Goal: Task Accomplishment & Management: Complete application form

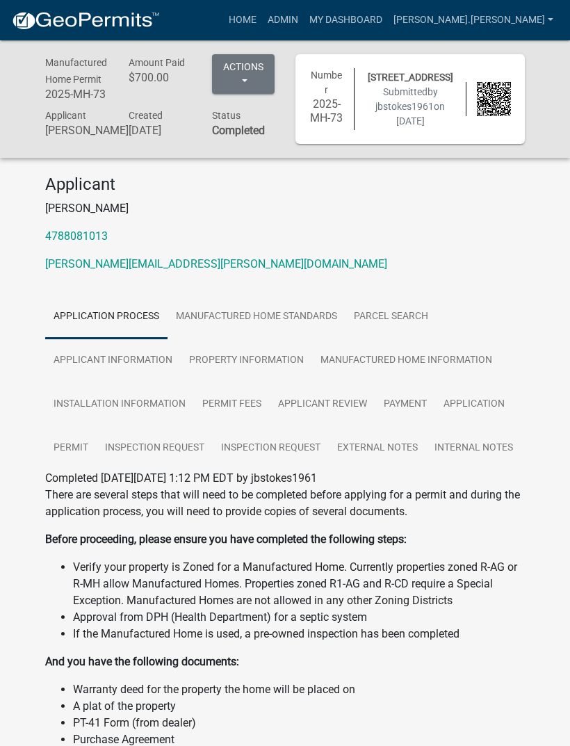
click at [304, 15] on link "Admin" at bounding box center [283, 20] width 42 height 26
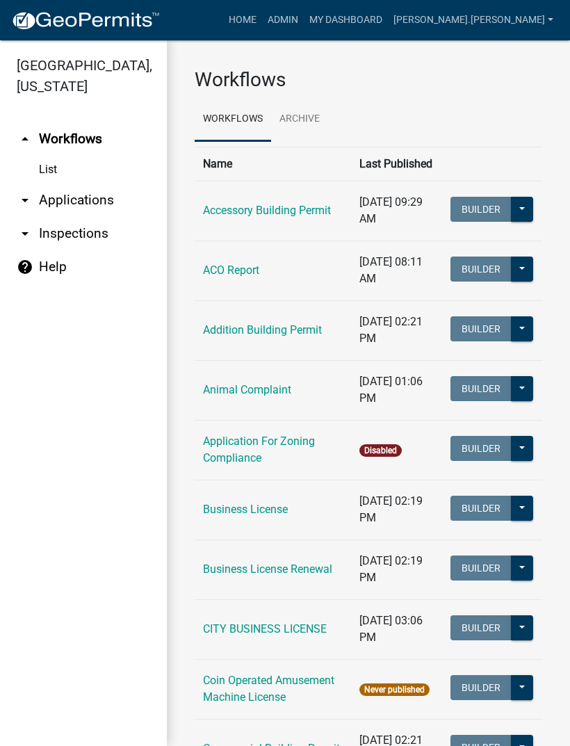
click at [43, 233] on link "arrow_drop_down Inspections" at bounding box center [83, 233] width 167 height 33
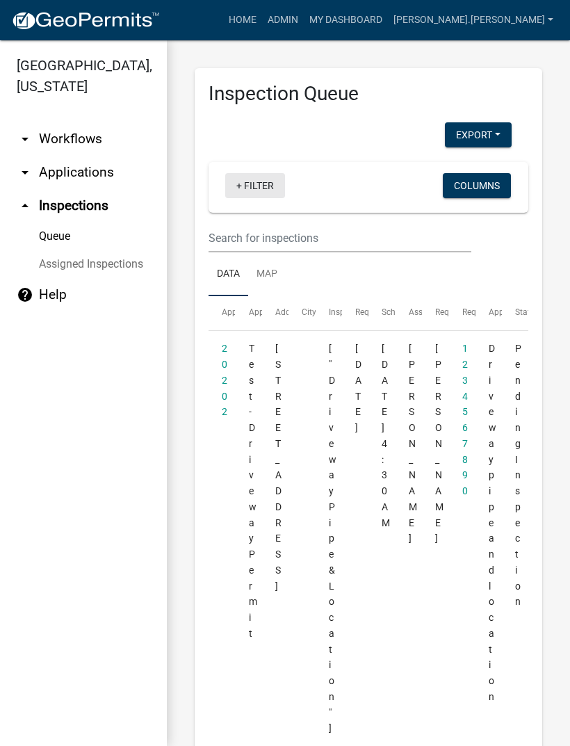
click at [259, 190] on link "+ Filter" at bounding box center [255, 185] width 60 height 25
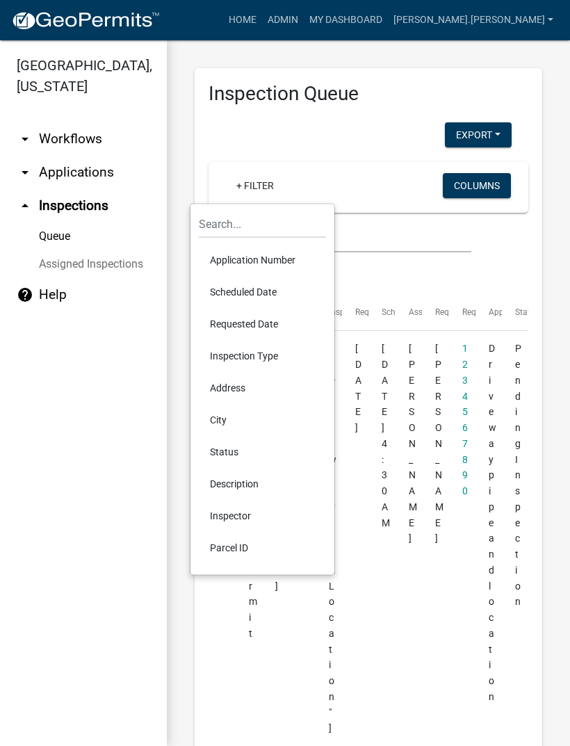
click at [259, 287] on li "Scheduled Date" at bounding box center [262, 292] width 127 height 32
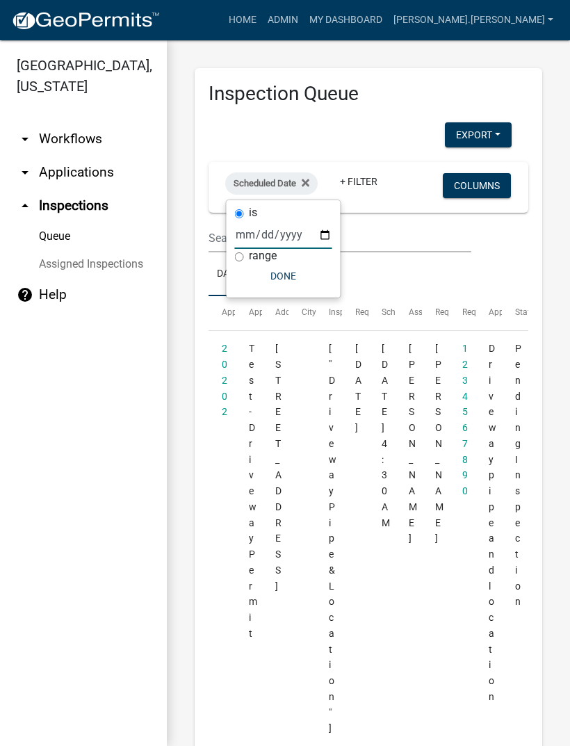
click at [271, 226] on input "date" at bounding box center [283, 234] width 97 height 29
type input "[DATE]"
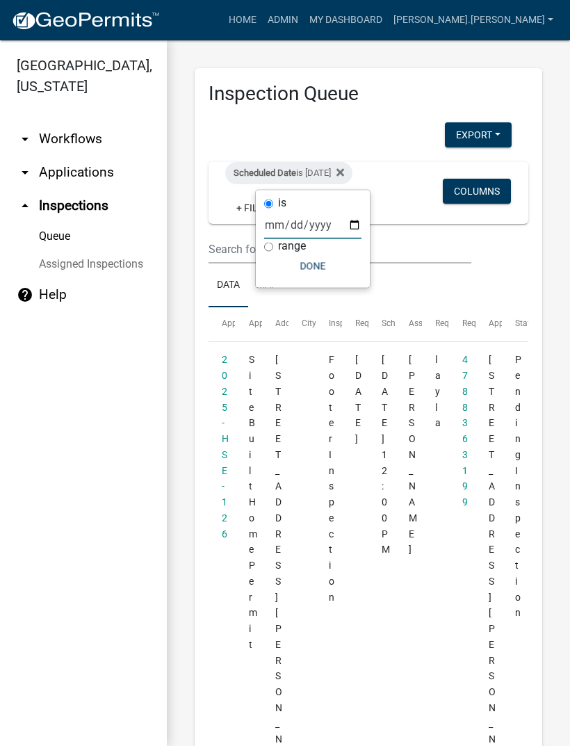
click at [316, 265] on button "Done" at bounding box center [312, 266] width 97 height 25
click at [224, 461] on link "2025-HSE-126" at bounding box center [225, 446] width 7 height 185
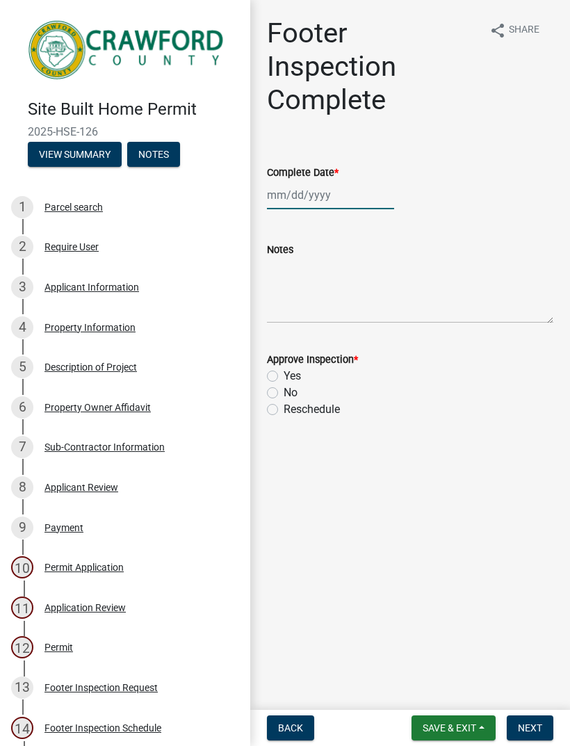
click at [320, 193] on div at bounding box center [330, 195] width 127 height 29
select select "9"
select select "2025"
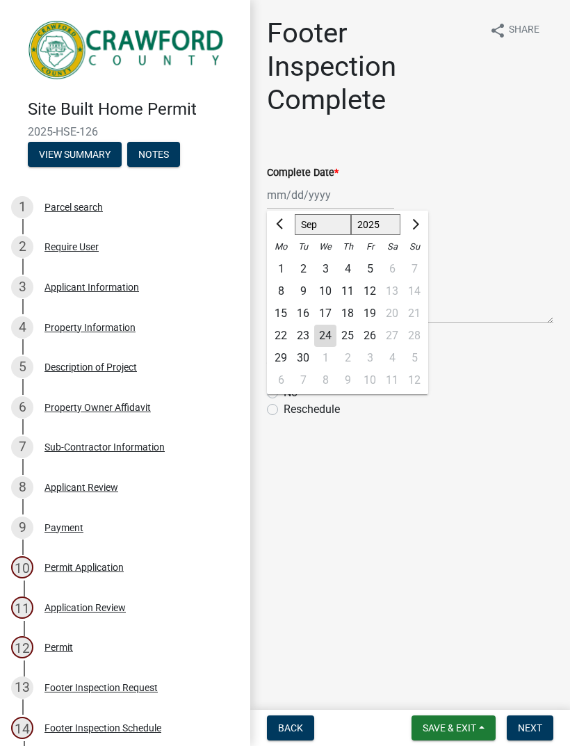
click at [324, 332] on div "24" at bounding box center [325, 336] width 22 height 22
type input "[DATE]"
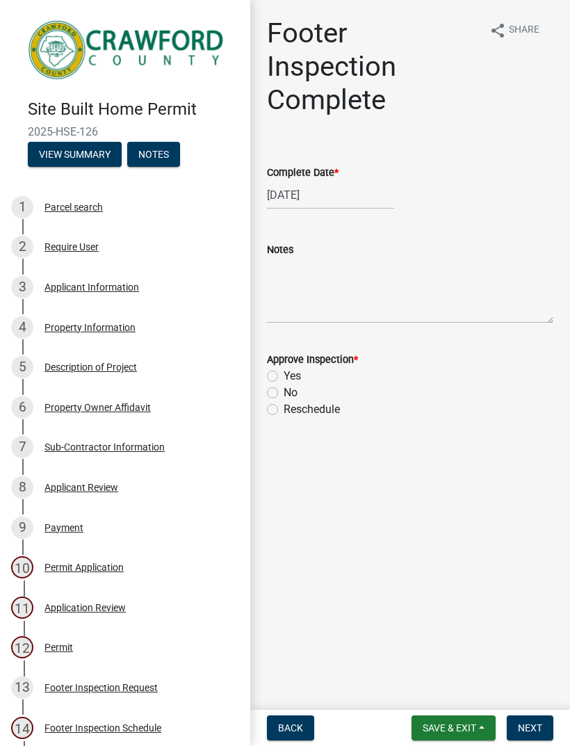
click at [284, 371] on label "Yes" at bounding box center [292, 376] width 17 height 17
click at [284, 371] on input "Yes" at bounding box center [288, 372] width 9 height 9
radio input "true"
click at [533, 722] on span "Next" at bounding box center [530, 727] width 24 height 11
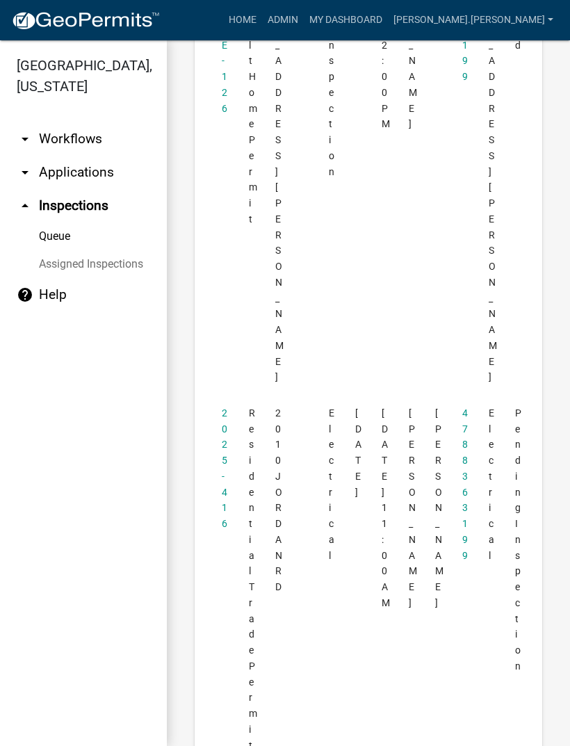
scroll to position [418, 0]
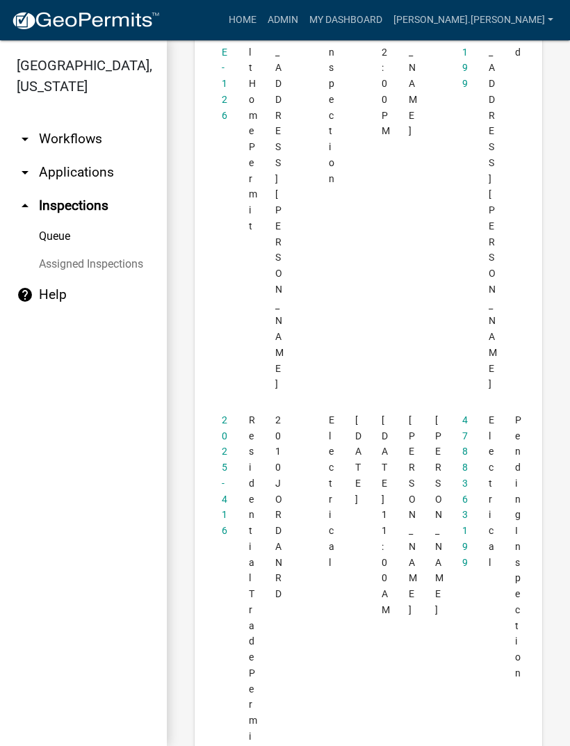
click at [215, 403] on datatable-body-cell "2025-416" at bounding box center [222, 737] width 26 height 669
click at [222, 414] on link "2025-416" at bounding box center [225, 475] width 6 height 122
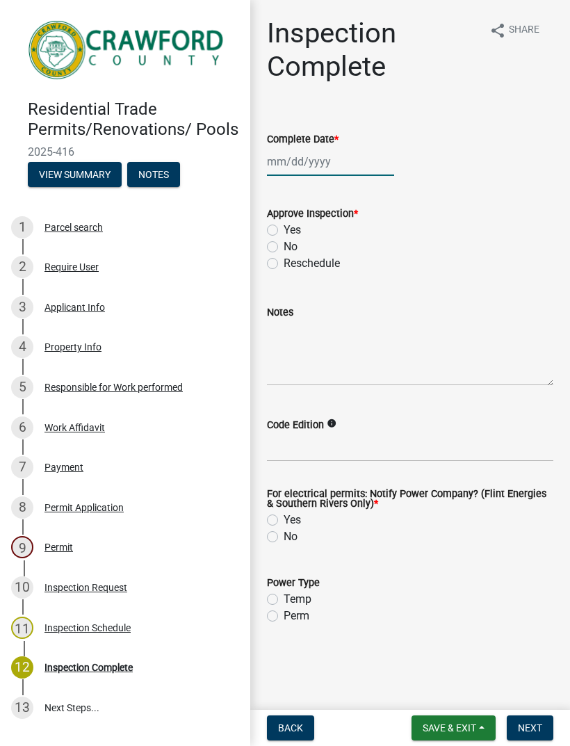
click at [324, 158] on div at bounding box center [330, 161] width 127 height 29
select select "9"
select select "2025"
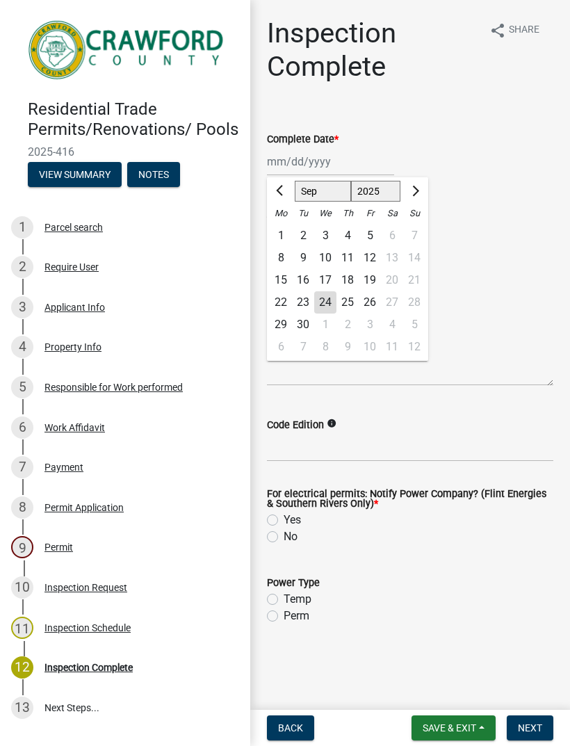
click at [328, 298] on div "24" at bounding box center [325, 302] width 22 height 22
type input "[DATE]"
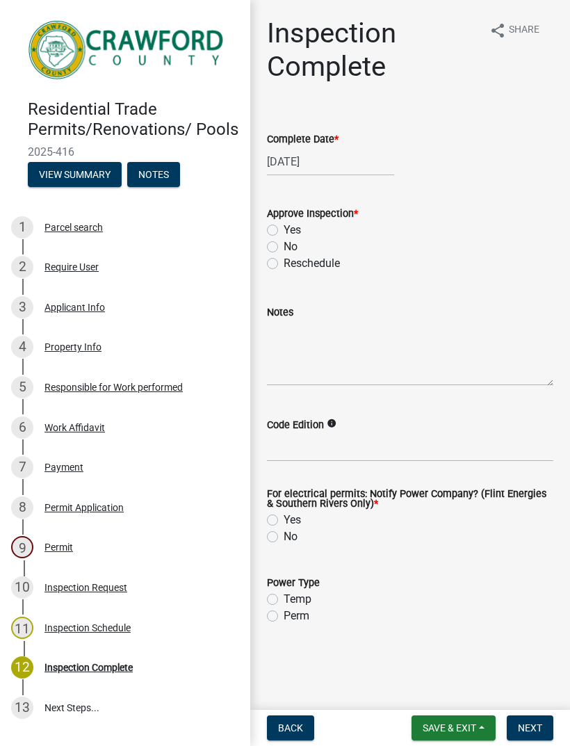
click at [280, 225] on div "Yes" at bounding box center [410, 230] width 286 height 17
click at [284, 231] on label "Yes" at bounding box center [292, 230] width 17 height 17
click at [284, 231] on input "Yes" at bounding box center [288, 226] width 9 height 9
radio input "true"
click at [284, 520] on label "Yes" at bounding box center [292, 520] width 17 height 17
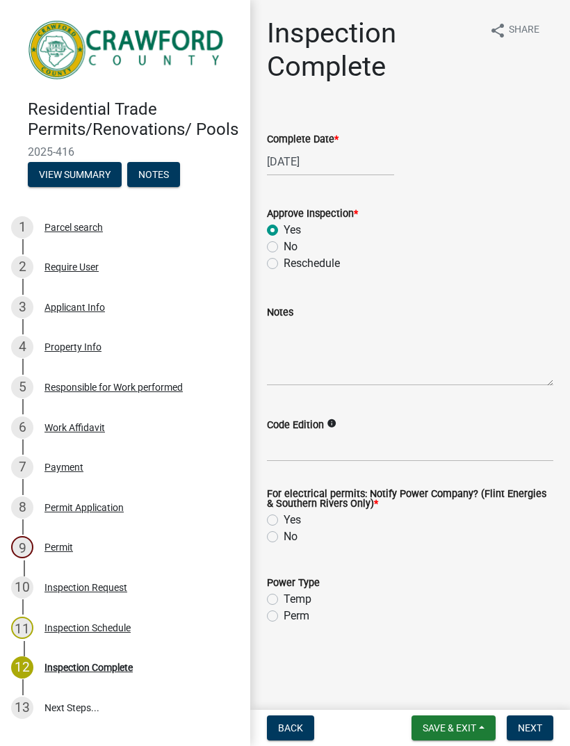
click at [284, 520] on input "Yes" at bounding box center [288, 516] width 9 height 9
radio input "true"
click at [284, 619] on label "Perm" at bounding box center [297, 616] width 26 height 17
click at [284, 617] on input "Perm" at bounding box center [288, 612] width 9 height 9
radio input "true"
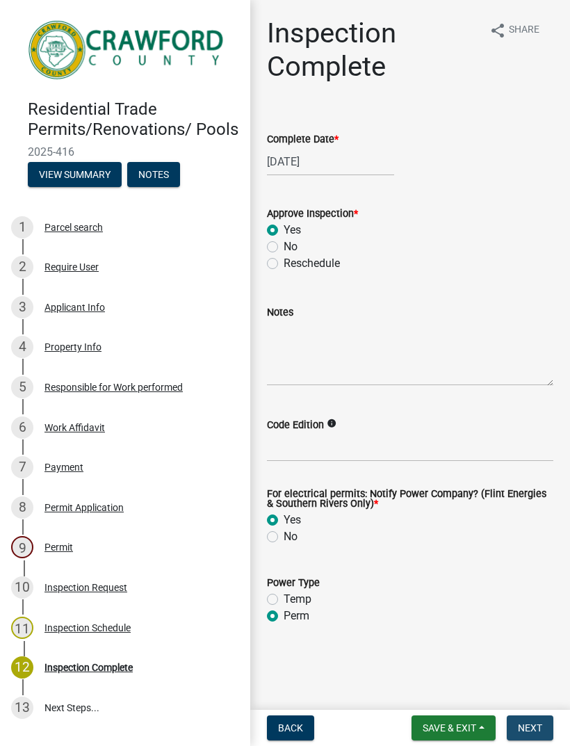
click at [537, 720] on button "Next" at bounding box center [530, 727] width 47 height 25
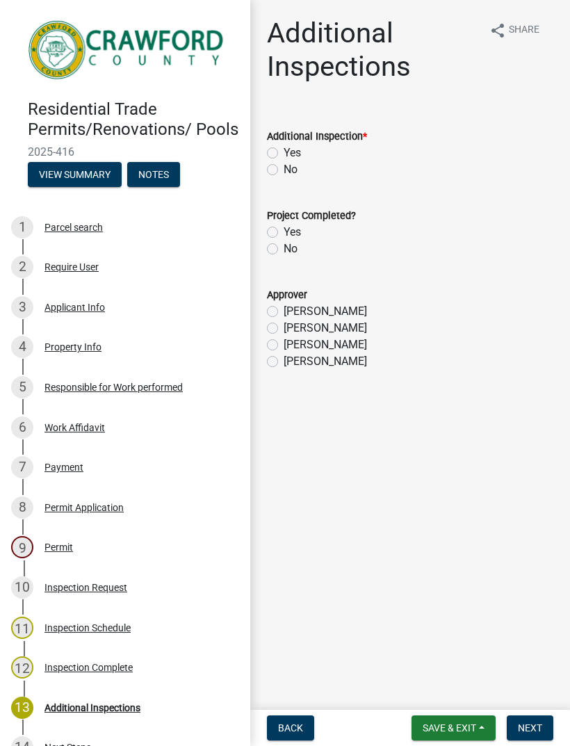
click at [284, 171] on label "No" at bounding box center [291, 169] width 14 height 17
click at [284, 170] on input "No" at bounding box center [288, 165] width 9 height 9
radio input "true"
click at [277, 225] on div "Yes" at bounding box center [410, 232] width 286 height 17
click at [280, 229] on div "Yes" at bounding box center [410, 232] width 286 height 17
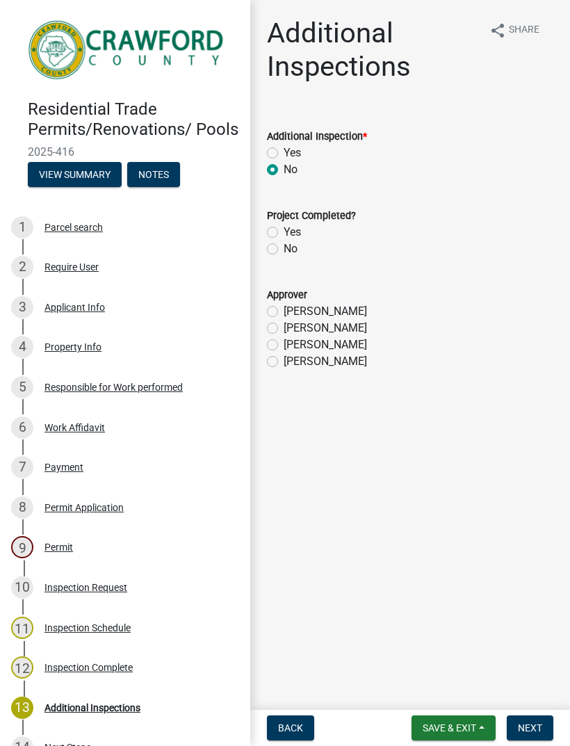
click at [285, 235] on label "Yes" at bounding box center [292, 232] width 17 height 17
click at [285, 233] on input "Yes" at bounding box center [288, 228] width 9 height 9
radio input "true"
click at [286, 364] on label "[PERSON_NAME]" at bounding box center [325, 361] width 83 height 17
click at [286, 362] on input "[PERSON_NAME]" at bounding box center [288, 357] width 9 height 9
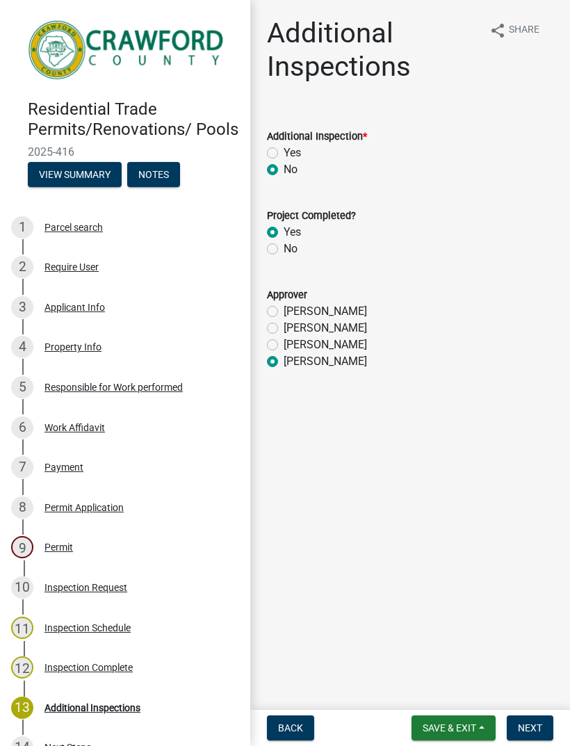
radio input "true"
click at [525, 723] on span "Next" at bounding box center [530, 727] width 24 height 11
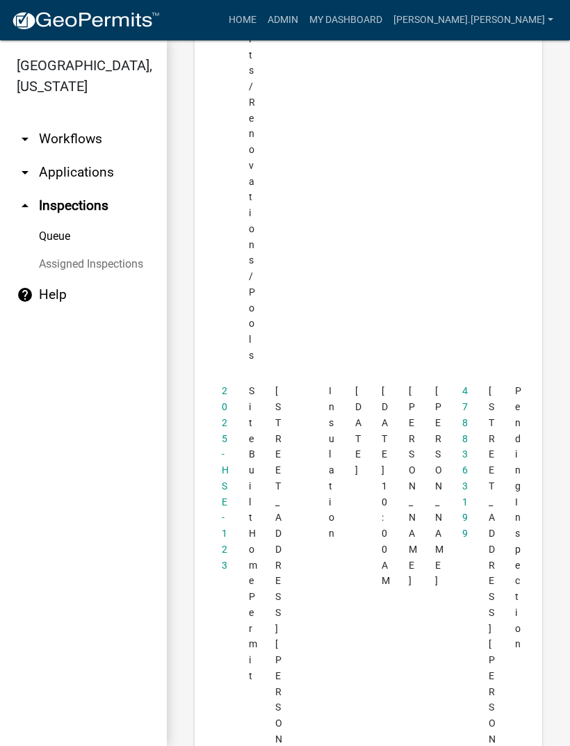
scroll to position [1115, 0]
click at [222, 386] on link "2025-HSE-123" at bounding box center [225, 478] width 7 height 185
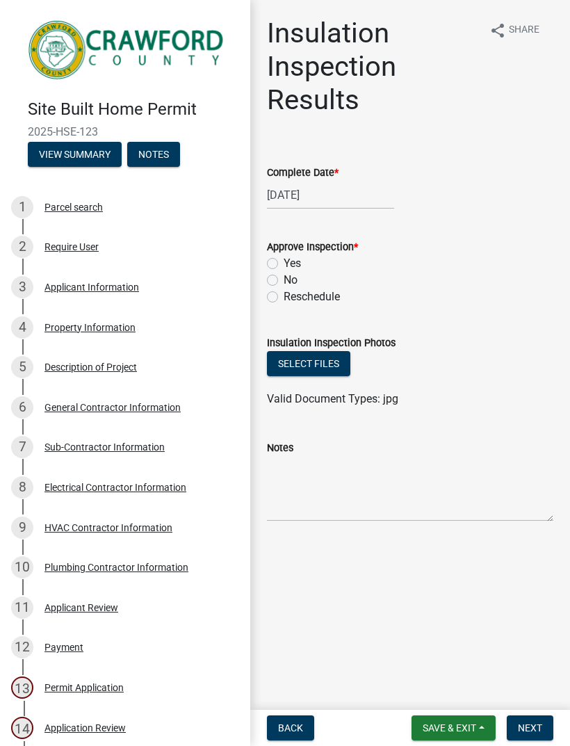
click at [284, 267] on label "Yes" at bounding box center [292, 263] width 17 height 17
click at [284, 264] on input "Yes" at bounding box center [288, 259] width 9 height 9
radio input "true"
click at [530, 721] on button "Next" at bounding box center [530, 727] width 47 height 25
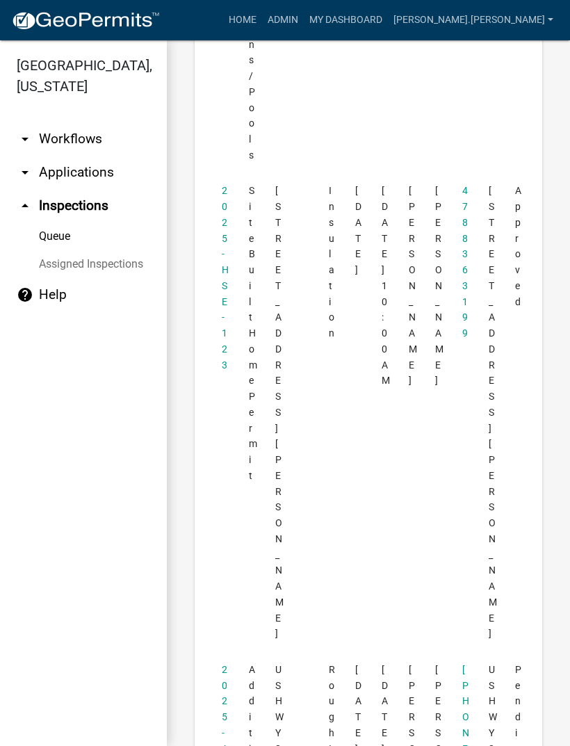
scroll to position [1315, 0]
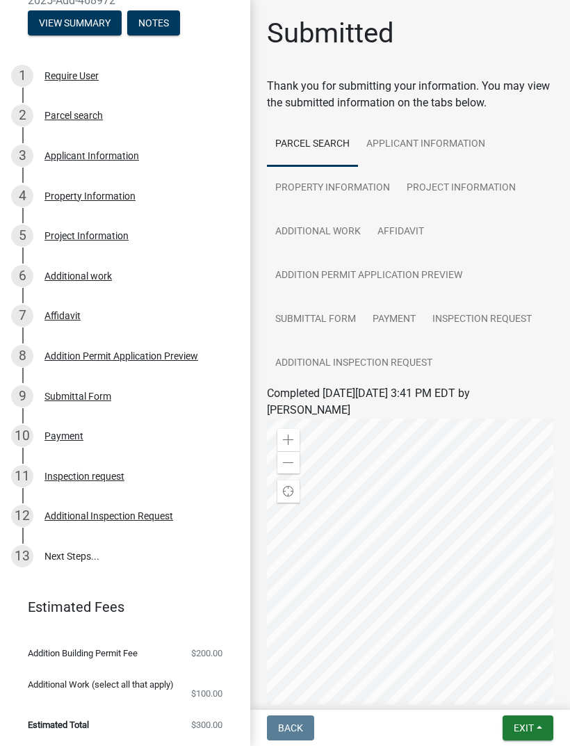
scroll to position [131, 0]
